Goal: Transaction & Acquisition: Purchase product/service

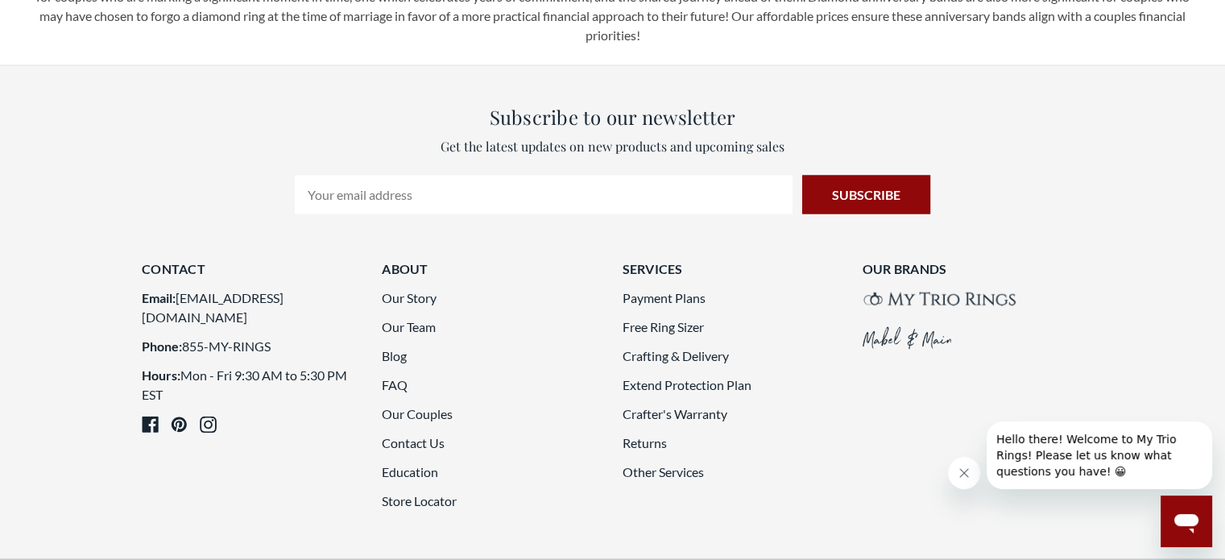
scroll to position [2929, 0]
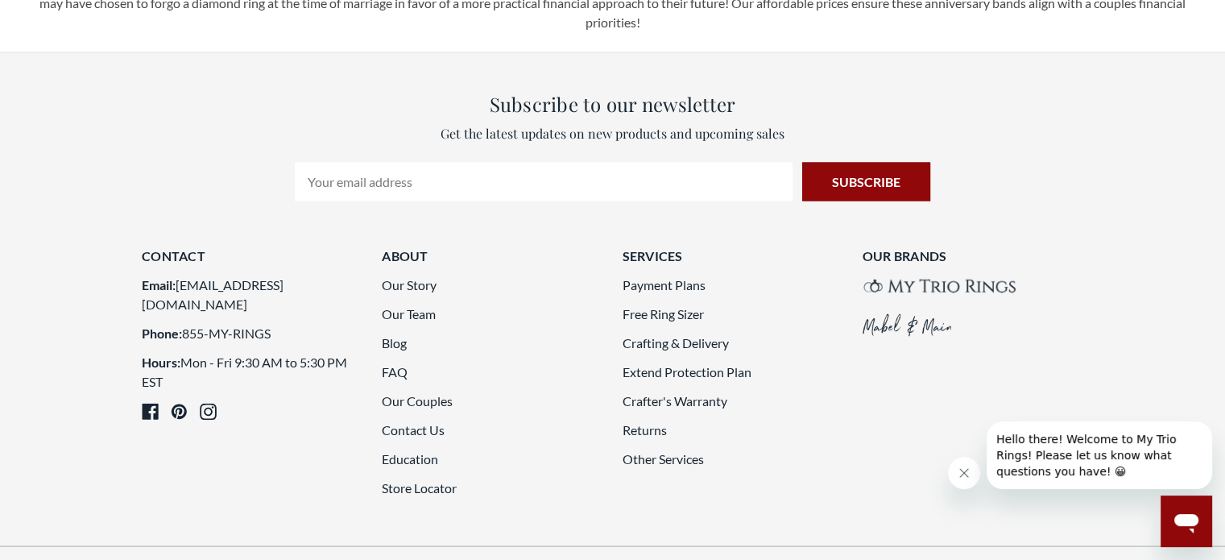
drag, startPoint x: 1236, startPoint y: 486, endPoint x: 1236, endPoint y: 372, distance: 113.6
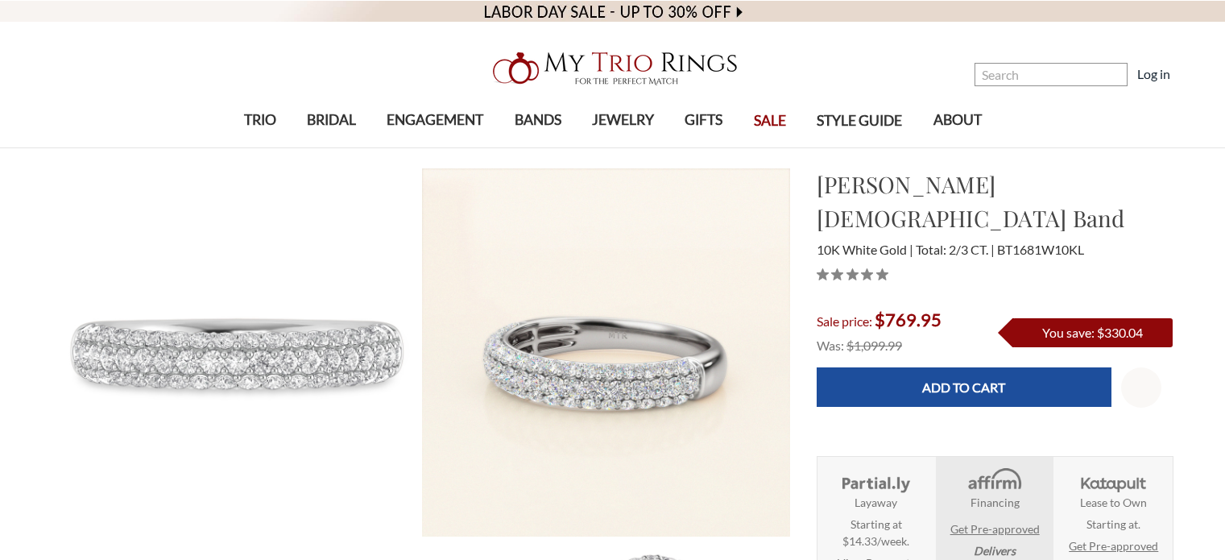
click at [1157, 558] on ul "Layaway Starting at $14.33/week. View Payments Delivers After Final Payment Fin…" at bounding box center [995, 538] width 355 height 163
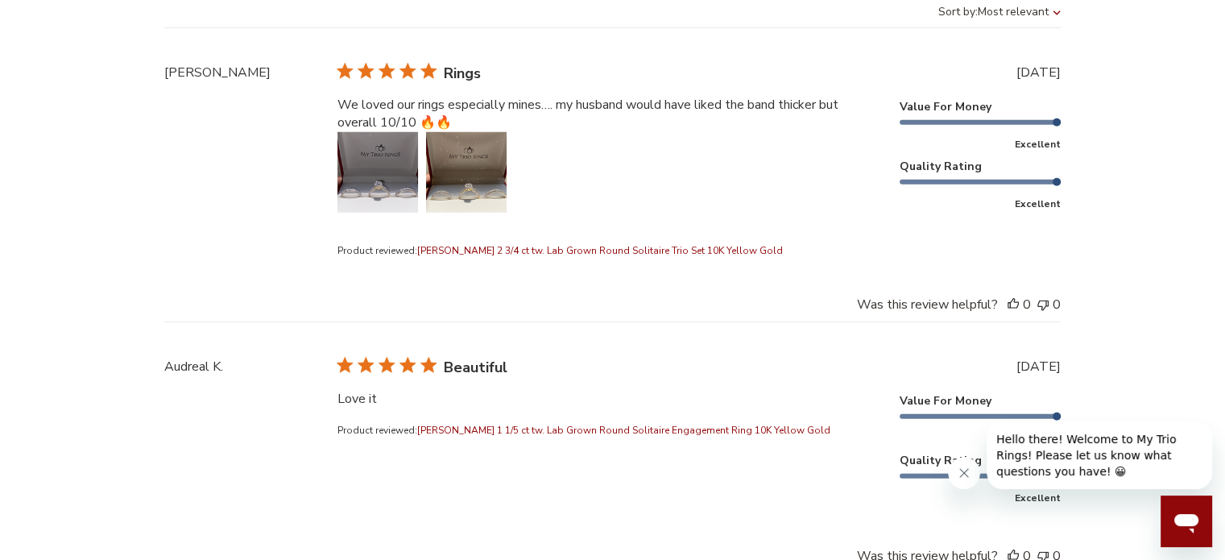
scroll to position [4605, 0]
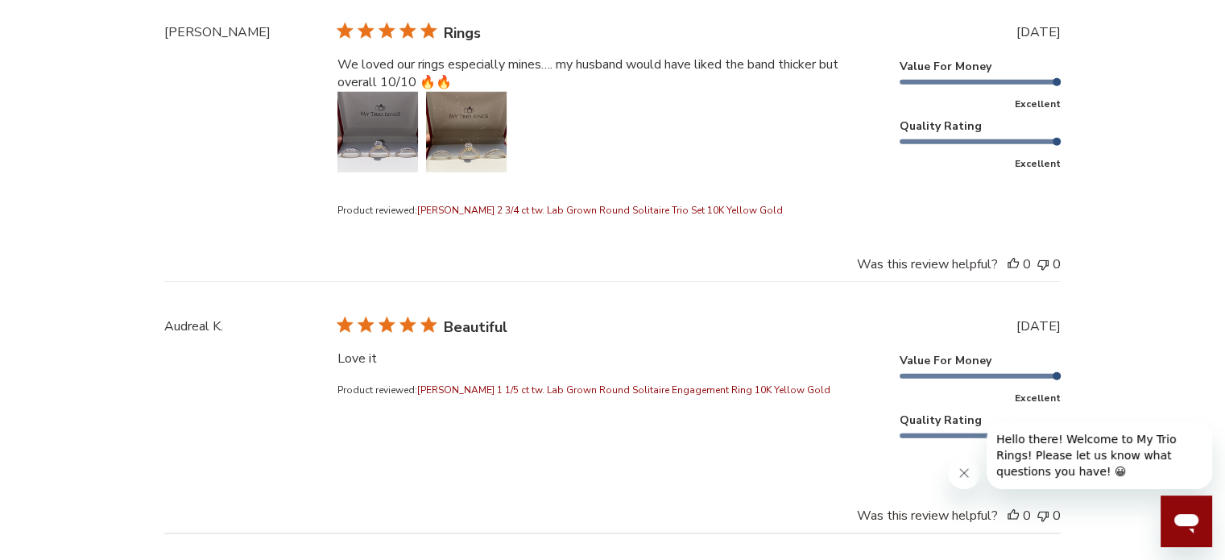
drag, startPoint x: 1228, startPoint y: 53, endPoint x: 1236, endPoint y: 402, distance: 348.9
click at [368, 101] on button "Image of review by Samileya T. on May 02, 25 number 1" at bounding box center [378, 132] width 81 height 81
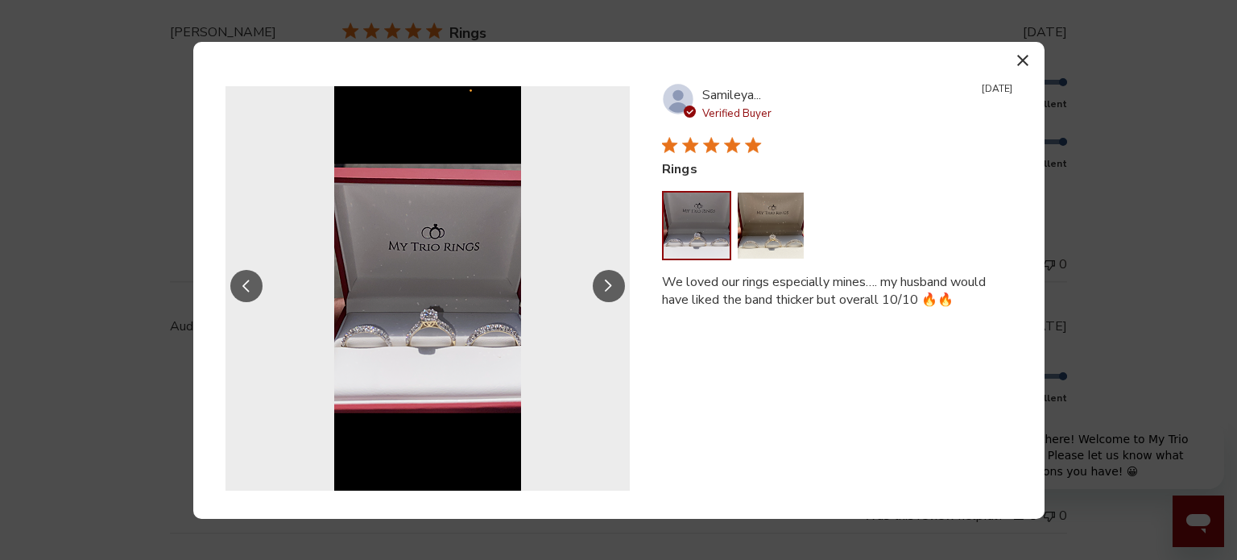
click at [609, 286] on icon "Slide Controls" at bounding box center [609, 287] width 8 height 14
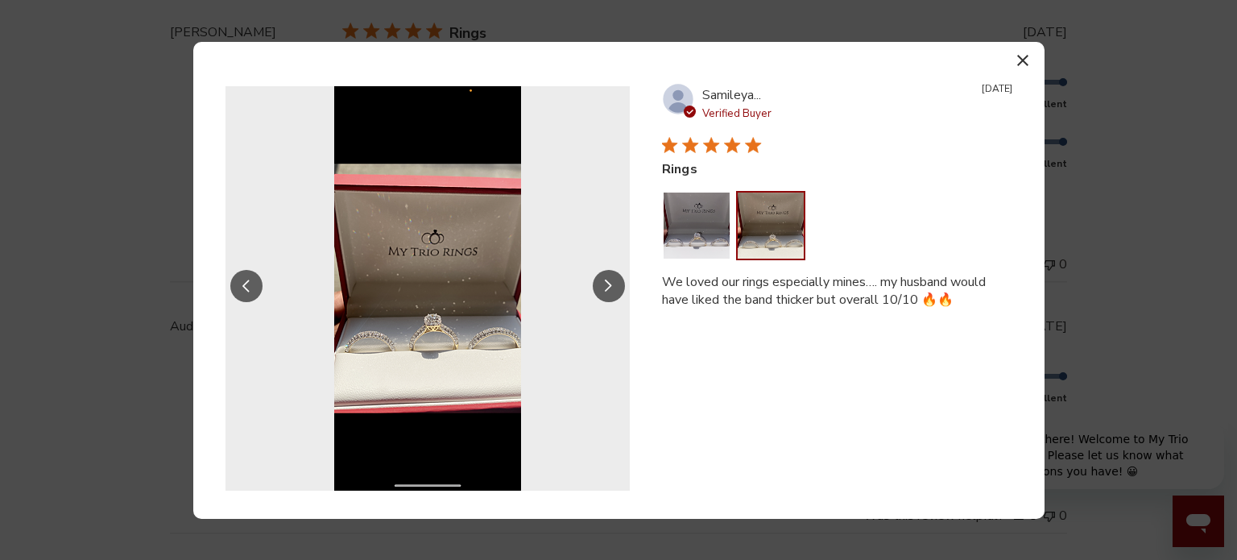
click at [609, 286] on icon "Slide Controls" at bounding box center [609, 287] width 8 height 14
click at [1019, 64] on icon "button" at bounding box center [1022, 60] width 11 height 11
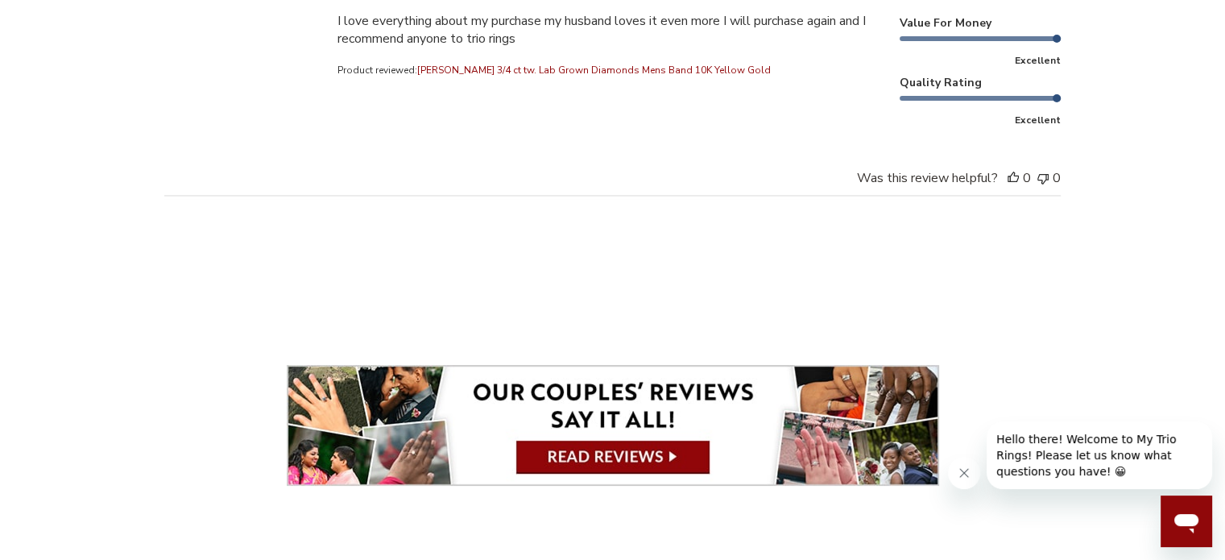
scroll to position [6612, 0]
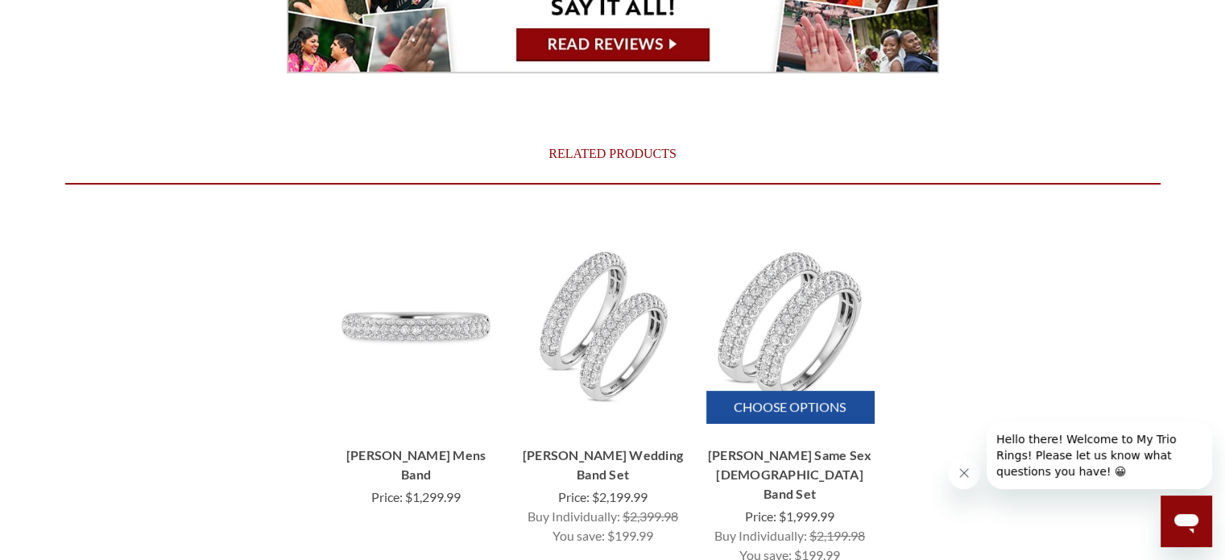
click at [775, 321] on img "Jiles 1 1/3 ct tw. Lab Grown Diamond Same Sex Ladies Band Set 10K White Gold, $…" at bounding box center [790, 326] width 163 height 163
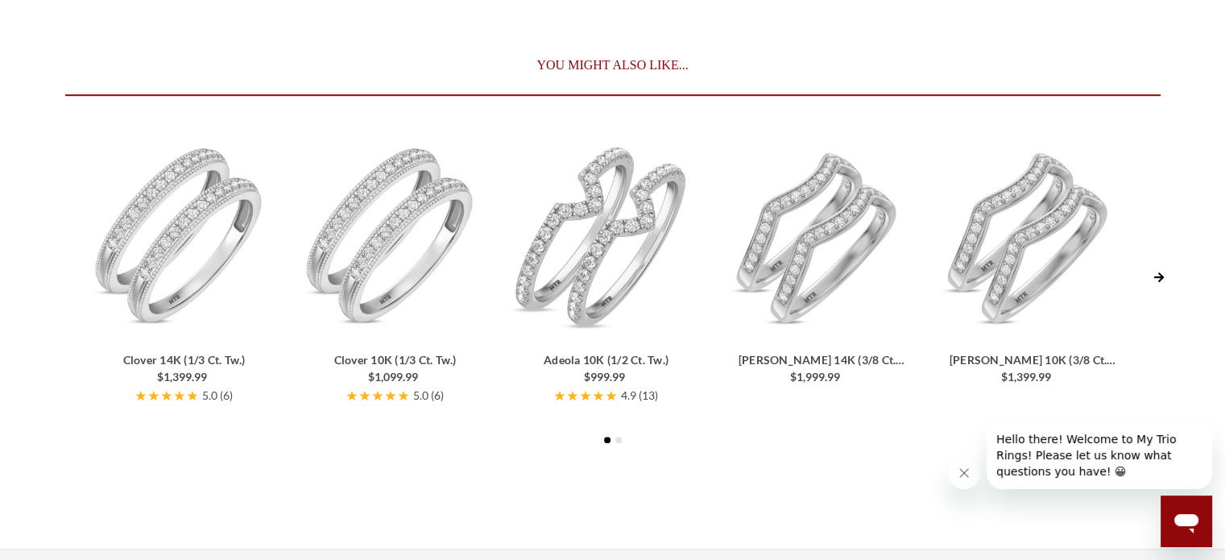
scroll to position [7171, 0]
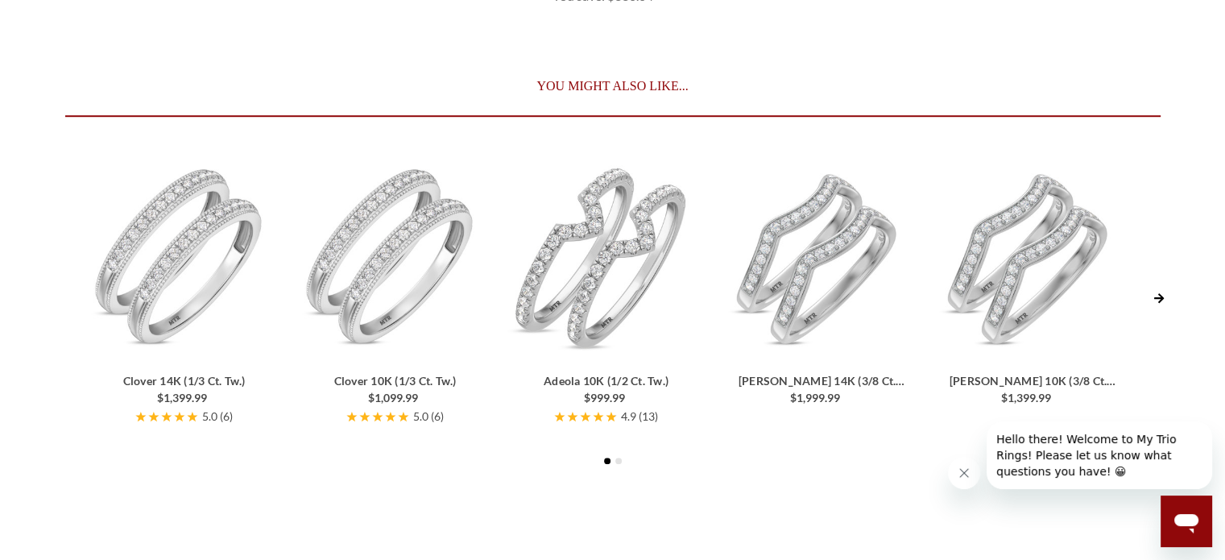
click at [1160, 293] on icon "Next Slide" at bounding box center [1159, 298] width 10 height 10
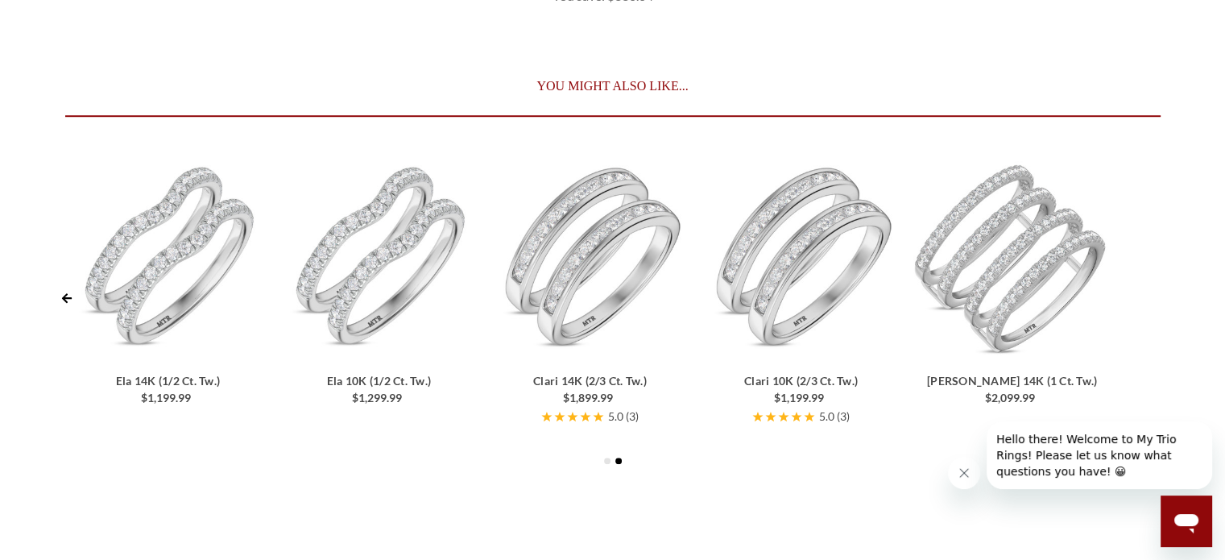
click at [1160, 242] on div "Clover 14K (1/3 ct. tw.) $1,399.99 5.0 ( 6 ) Clover 10K (1/3 ct. tw.) $1,099.99…" at bounding box center [612, 295] width 1113 height 284
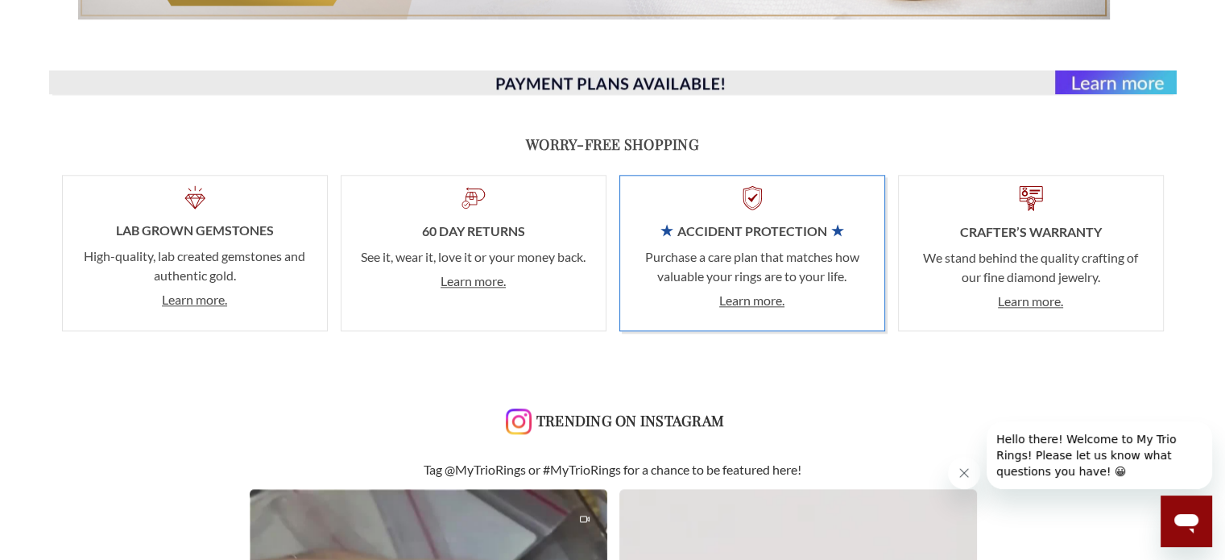
scroll to position [0, 0]
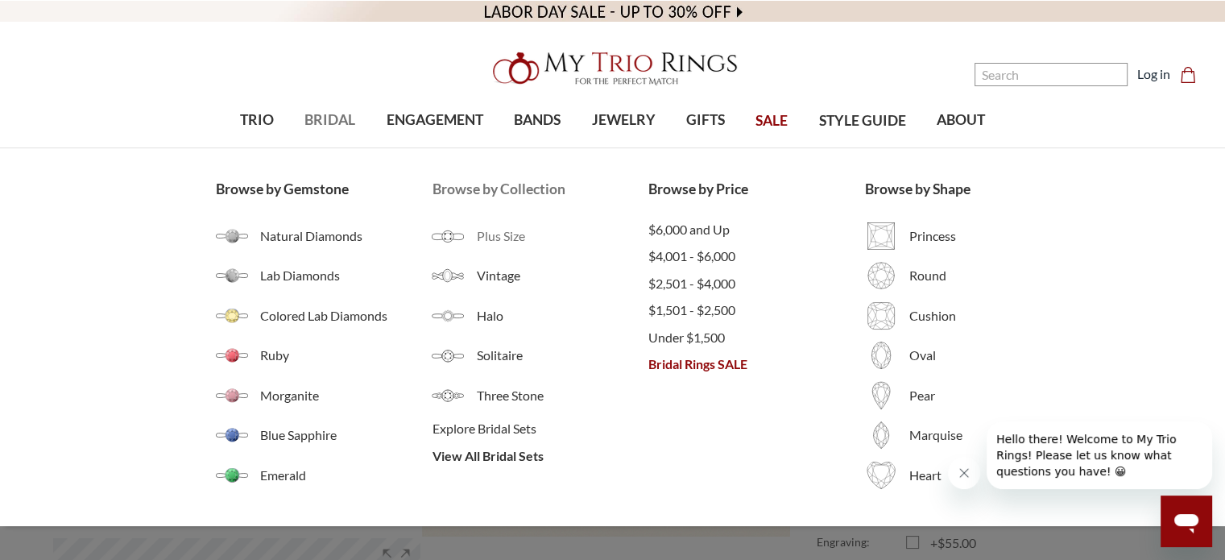
click at [491, 233] on span "Plus Size" at bounding box center [562, 235] width 172 height 19
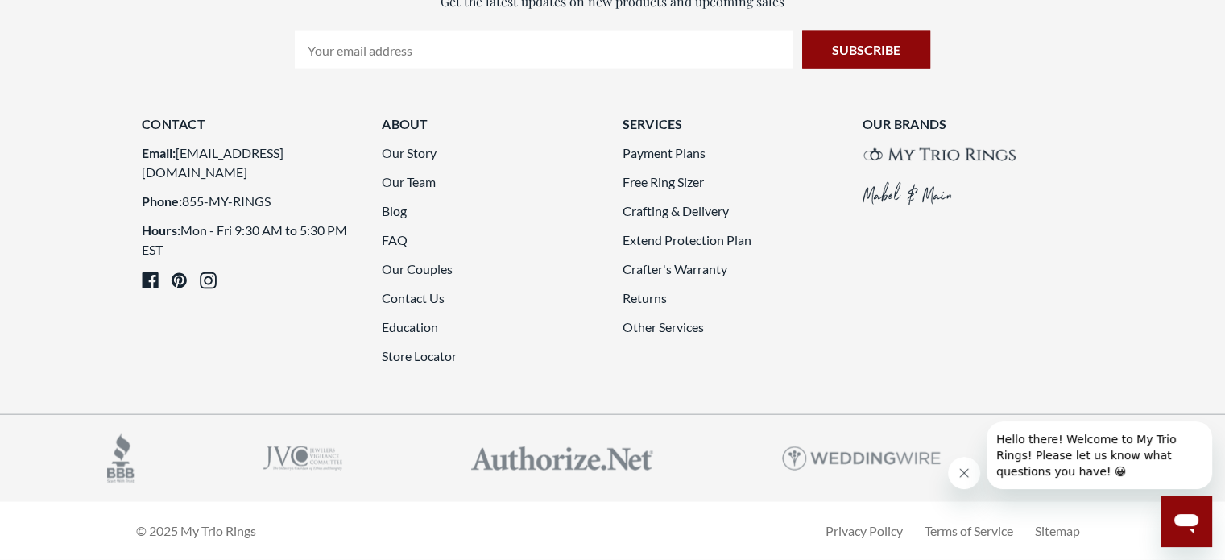
scroll to position [4677, 0]
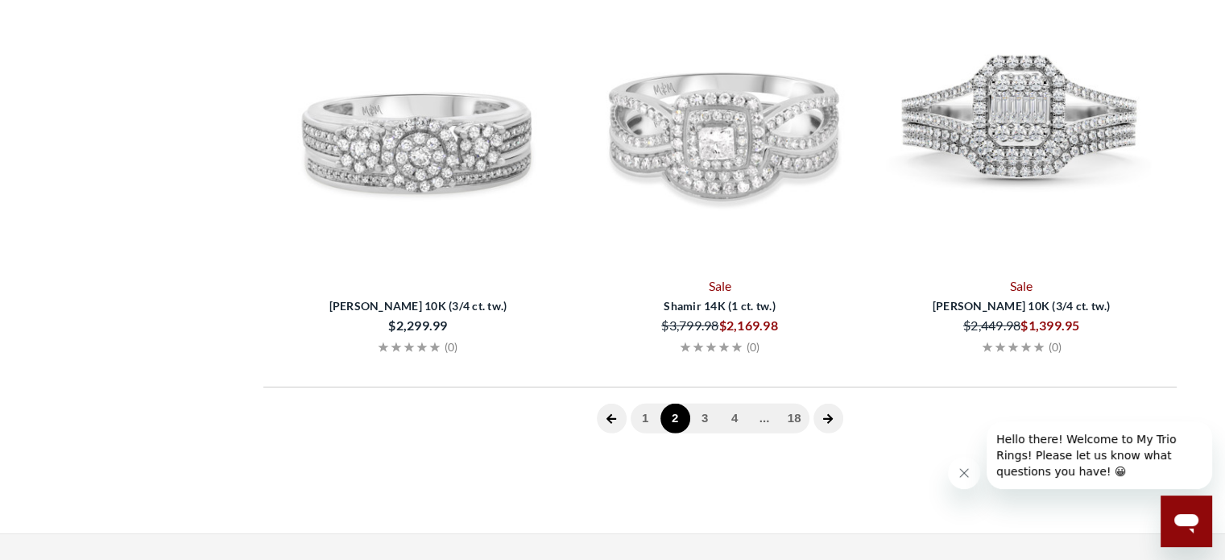
scroll to position [806, 0]
